Goal: Find specific page/section: Find specific page/section

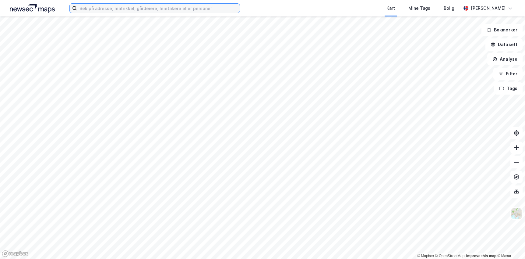
click at [111, 9] on input at bounding box center [158, 8] width 163 height 9
type input "æ"
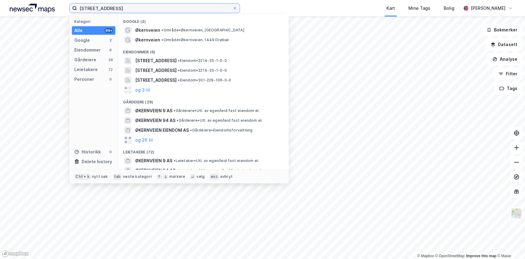
type input "[STREET_ADDRESS]"
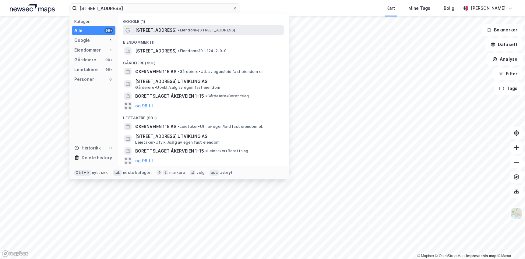
click at [194, 30] on span "• Eiendom • [STREET_ADDRESS]" at bounding box center [206, 30] width 57 height 5
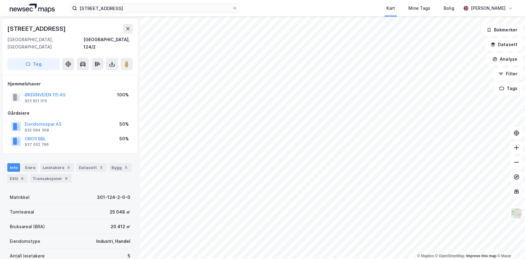
click at [518, 193] on icon at bounding box center [517, 191] width 6 height 6
click at [519, 163] on icon at bounding box center [517, 162] width 6 height 6
click at [517, 150] on icon at bounding box center [517, 147] width 6 height 6
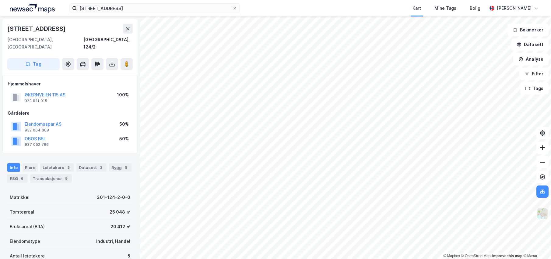
click at [525, 216] on img at bounding box center [543, 213] width 12 height 12
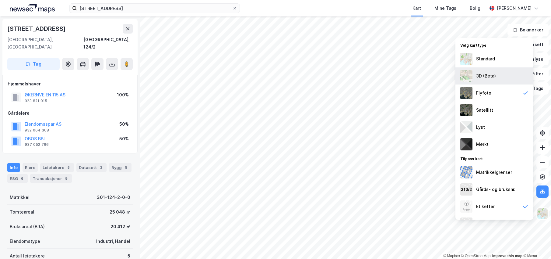
click at [483, 76] on div "3D (Beta)" at bounding box center [486, 75] width 20 height 7
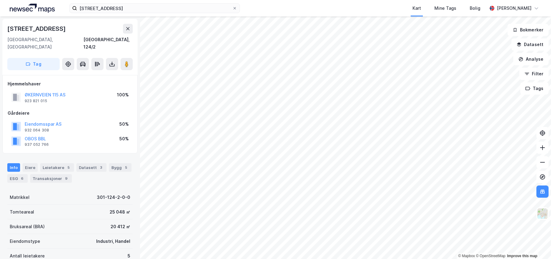
click at [84, 26] on div "[STREET_ADDRESS]" at bounding box center [69, 29] width 125 height 10
